Goal: Entertainment & Leisure: Consume media (video, audio)

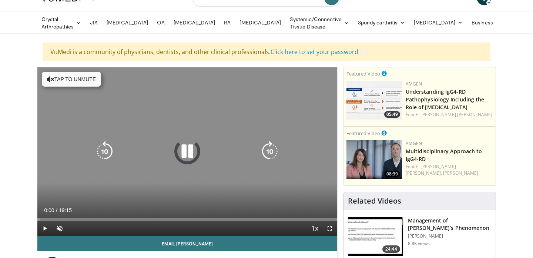
scroll to position [15, 0]
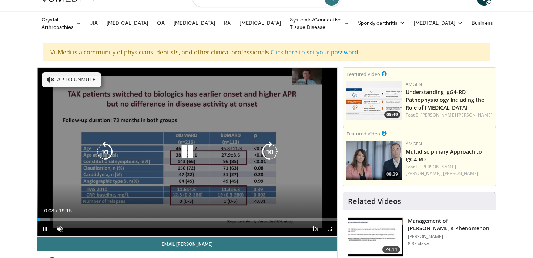
click at [187, 151] on icon "Video Player" at bounding box center [187, 151] width 21 height 21
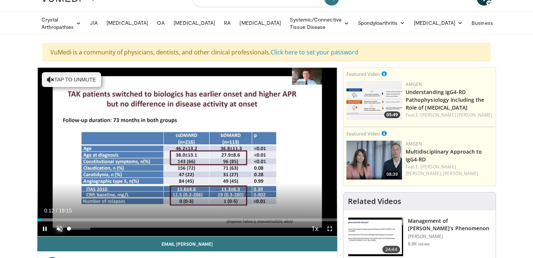
click at [58, 226] on span "Video Player" at bounding box center [59, 228] width 15 height 15
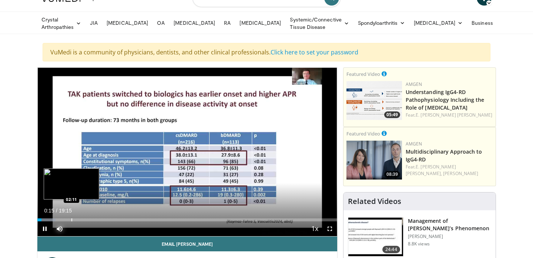
click at [71, 217] on div "Loaded : 6.01% 00:15 02:11" at bounding box center [187, 217] width 300 height 7
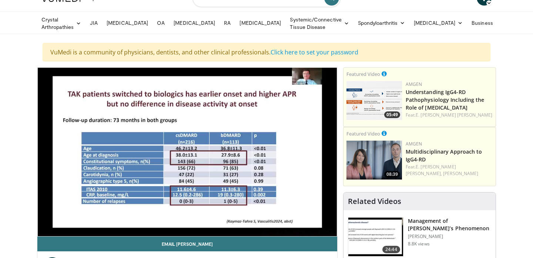
click at [71, 217] on div "10 seconds Tap to unmute" at bounding box center [187, 152] width 300 height 168
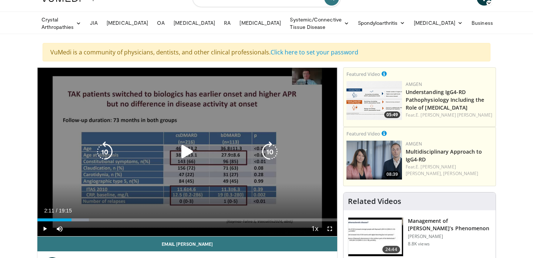
click at [186, 153] on icon "Video Player" at bounding box center [187, 151] width 21 height 21
click at [184, 154] on icon "Video Player" at bounding box center [187, 151] width 21 height 21
